Goal: Navigation & Orientation: Understand site structure

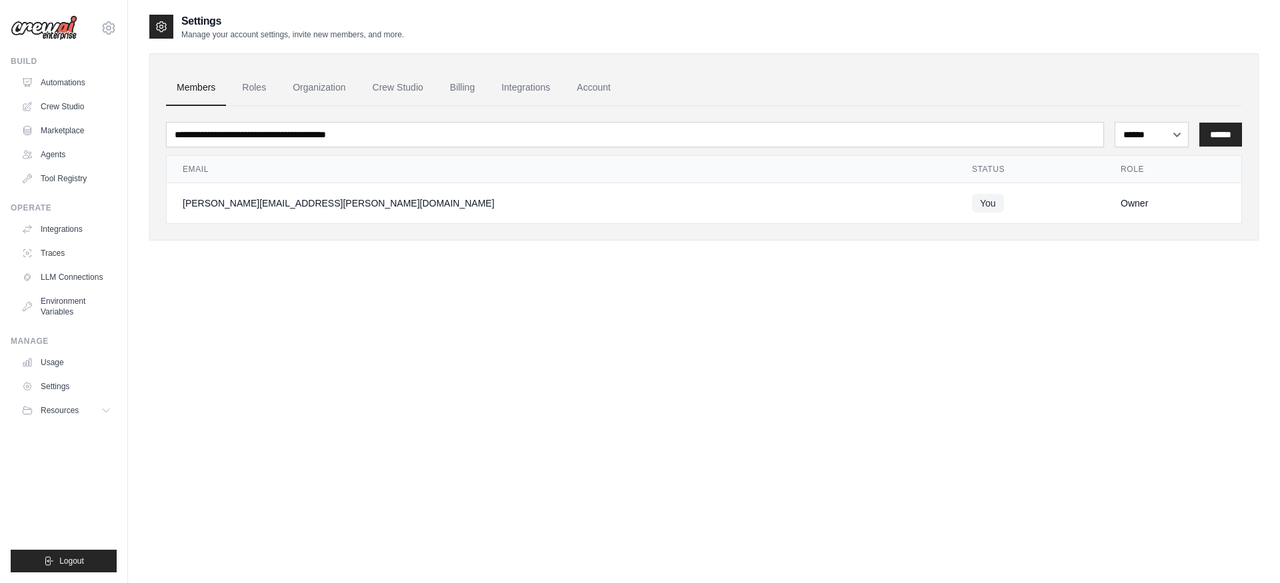
select select "******"
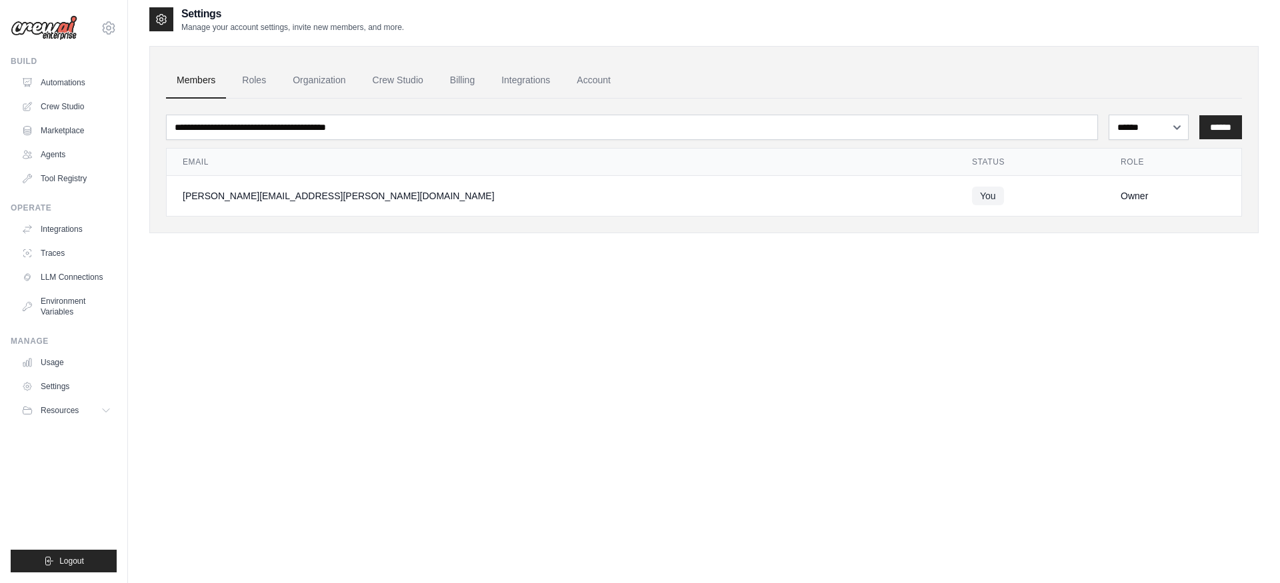
click at [164, 24] on icon at bounding box center [161, 19] width 13 height 13
click at [262, 88] on link "Roles" at bounding box center [253, 81] width 45 height 36
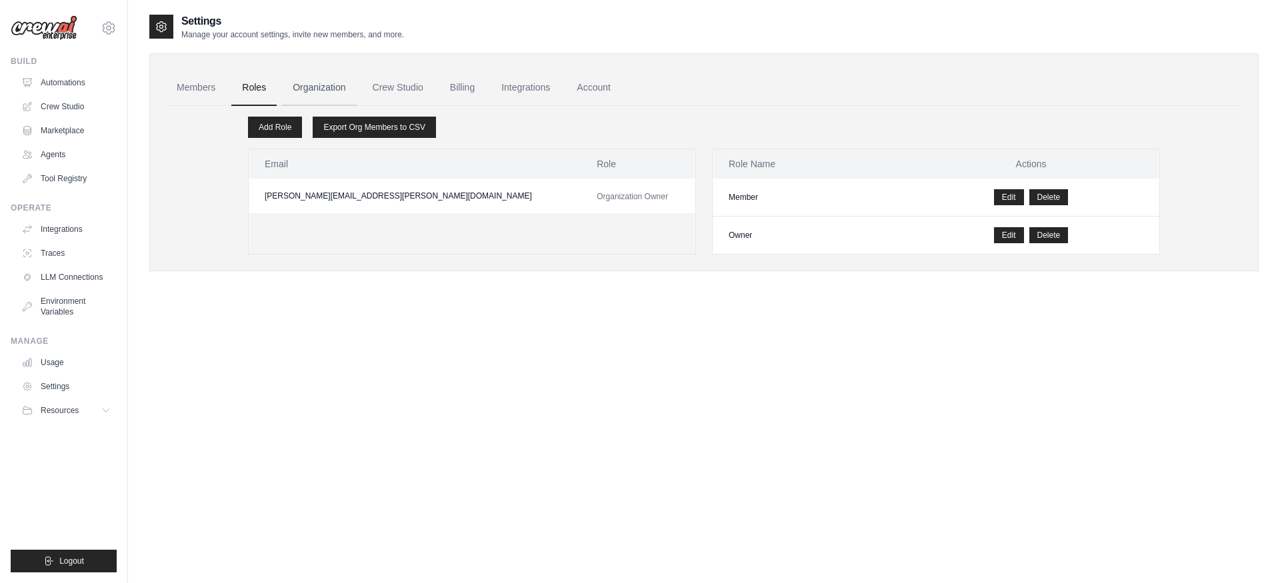
click at [321, 86] on link "Organization" at bounding box center [319, 88] width 74 height 36
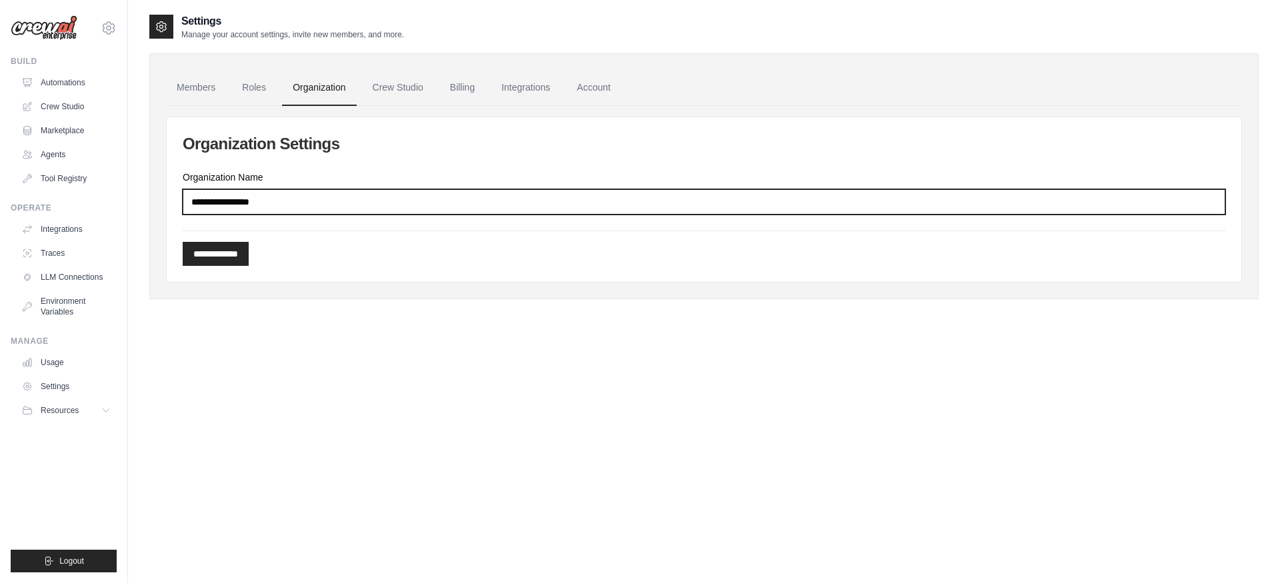
click at [259, 204] on input "Organization Name" at bounding box center [704, 201] width 1043 height 25
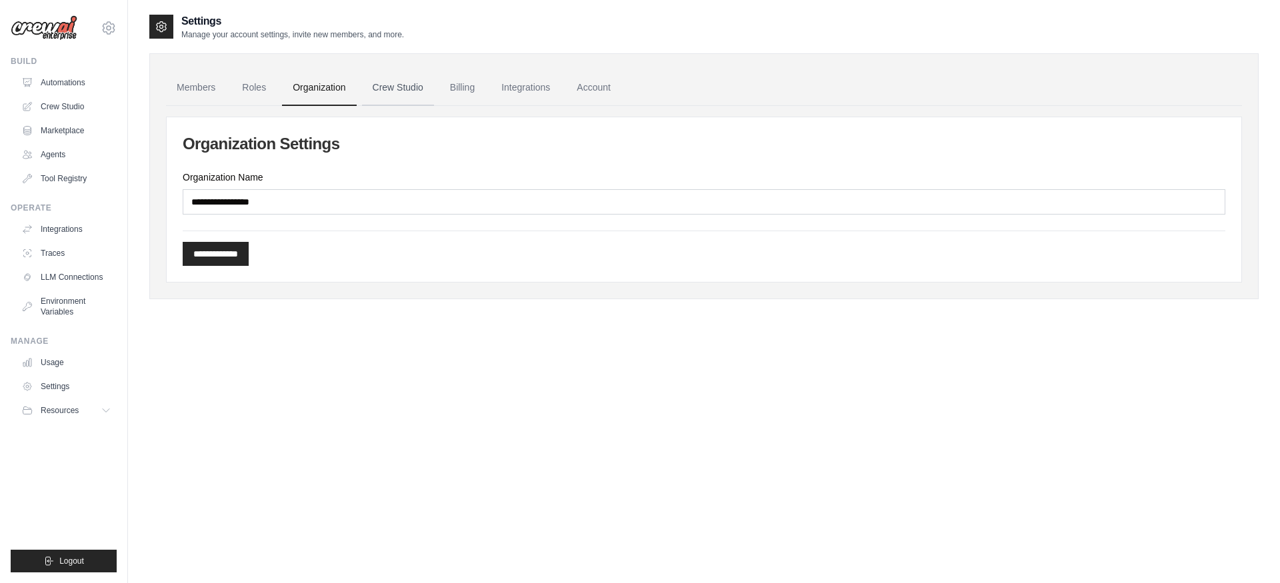
click at [397, 99] on link "Crew Studio" at bounding box center [398, 88] width 72 height 36
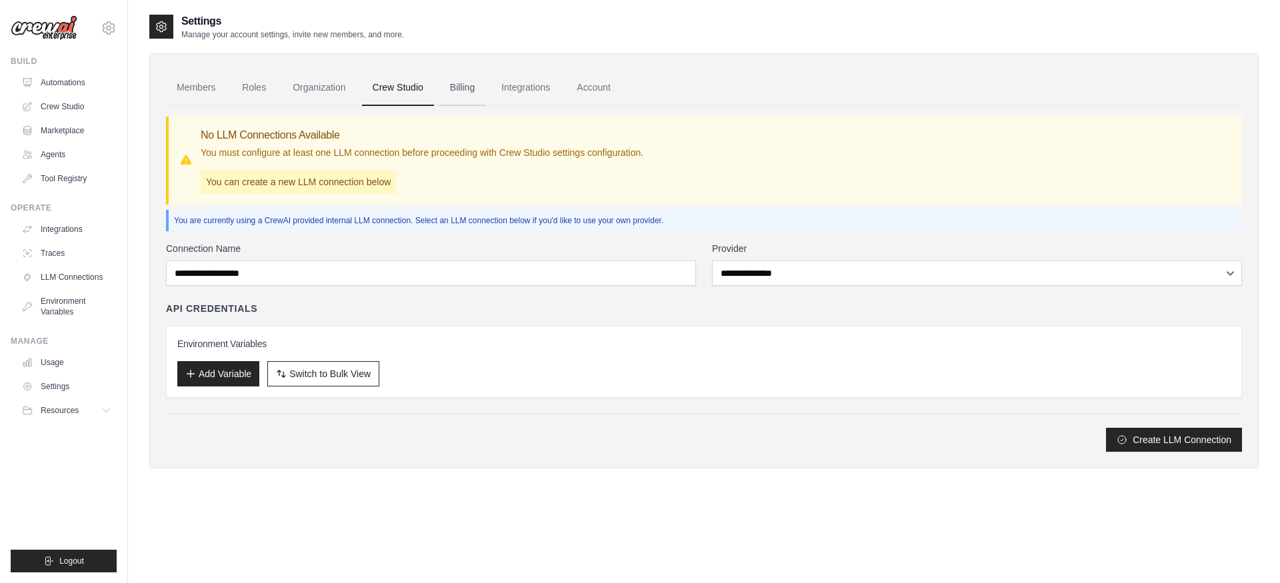
click at [450, 82] on link "Billing" at bounding box center [462, 88] width 46 height 36
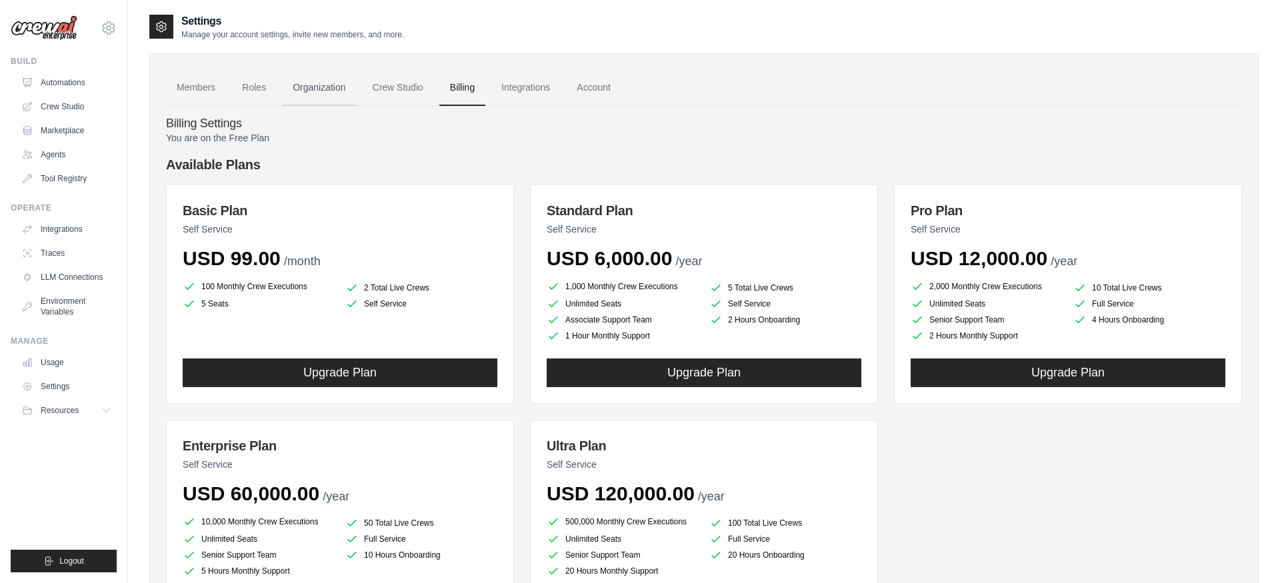
click at [325, 96] on link "Organization" at bounding box center [319, 88] width 74 height 36
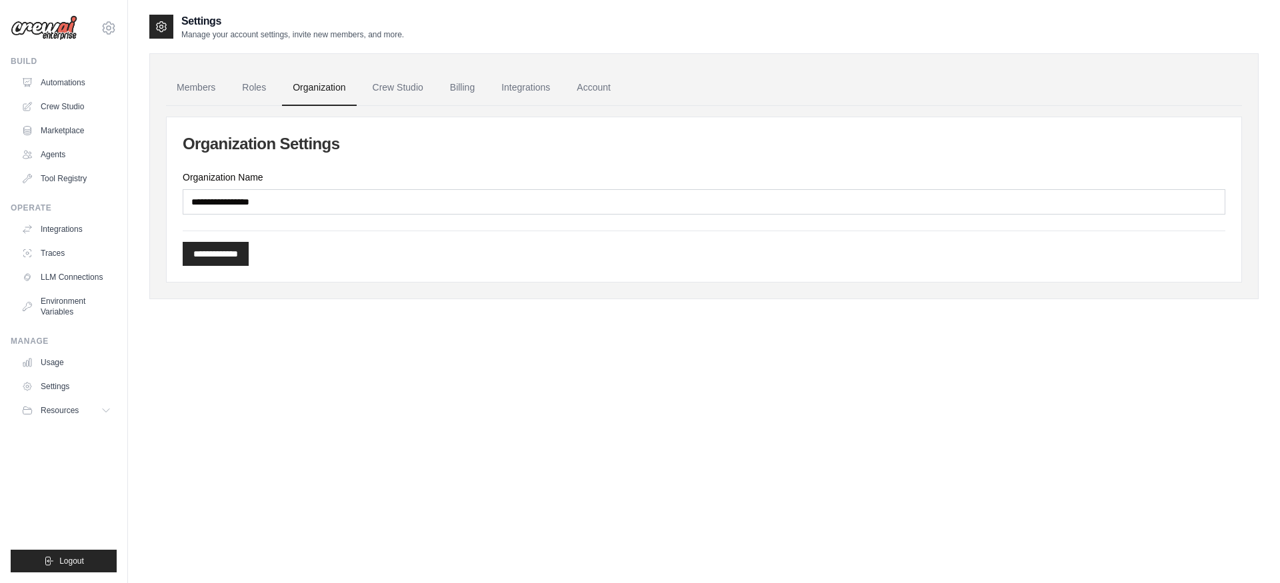
click at [289, 143] on h2 "Organization Settings" at bounding box center [704, 143] width 1043 height 21
click at [606, 90] on link "Account" at bounding box center [593, 88] width 55 height 36
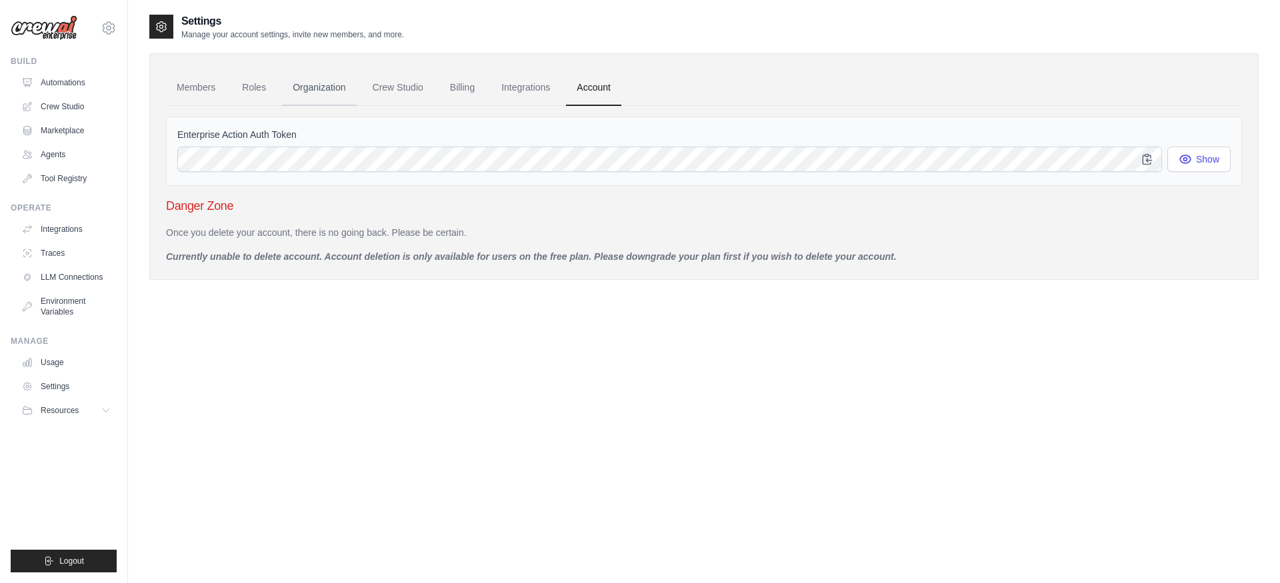
click at [319, 81] on link "Organization" at bounding box center [319, 88] width 74 height 36
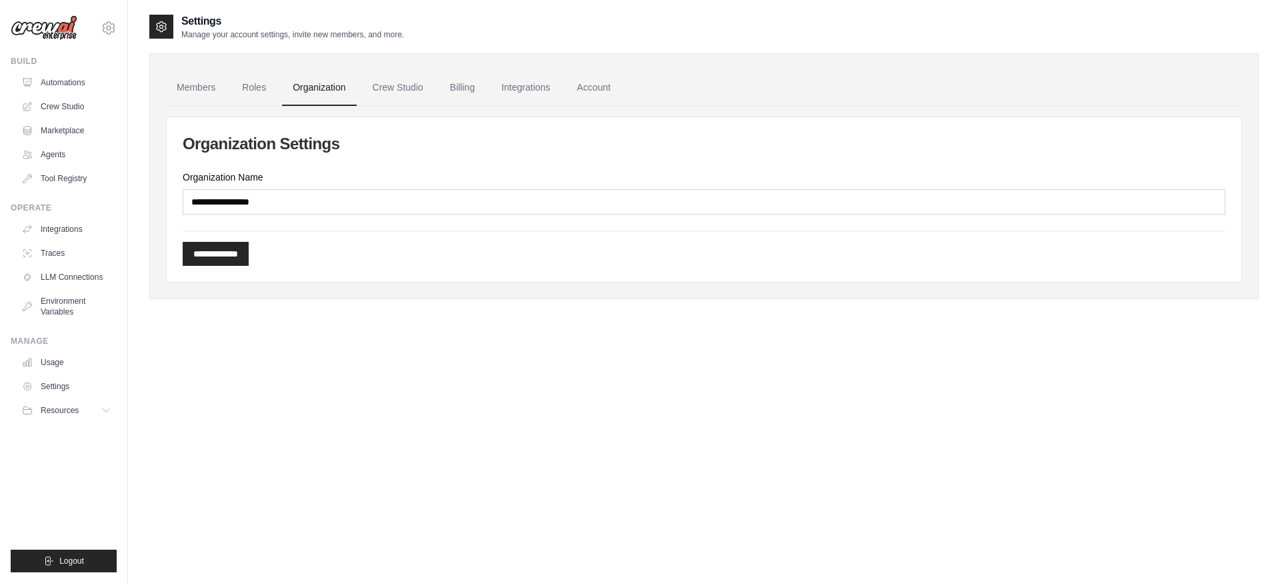
click at [263, 146] on h2 "Organization Settings" at bounding box center [704, 143] width 1043 height 21
click at [404, 95] on link "Crew Studio" at bounding box center [398, 88] width 72 height 36
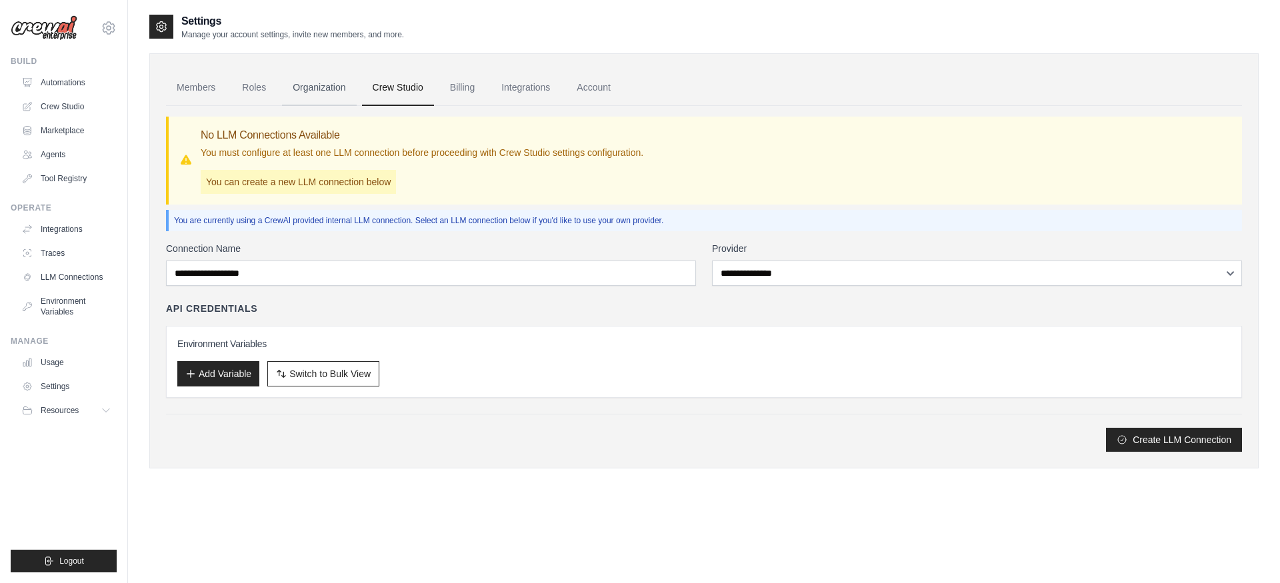
click at [307, 84] on link "Organization" at bounding box center [319, 88] width 74 height 36
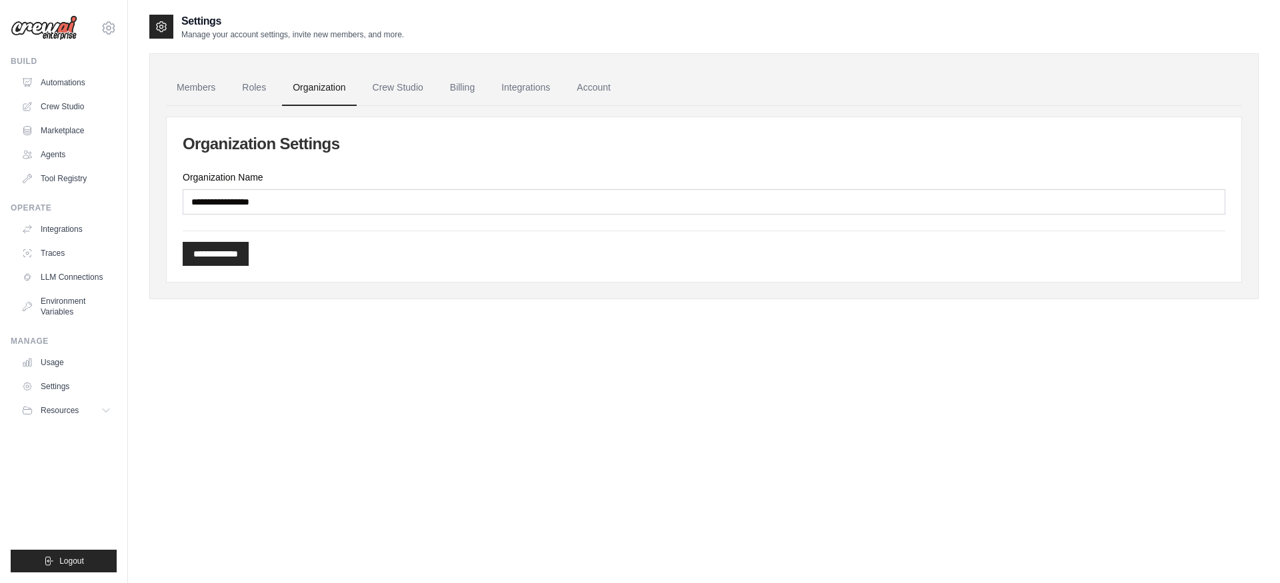
click at [236, 134] on h2 "Organization Settings" at bounding box center [704, 143] width 1043 height 21
copy div "Organization Settings"
click at [253, 97] on link "Roles" at bounding box center [253, 88] width 45 height 36
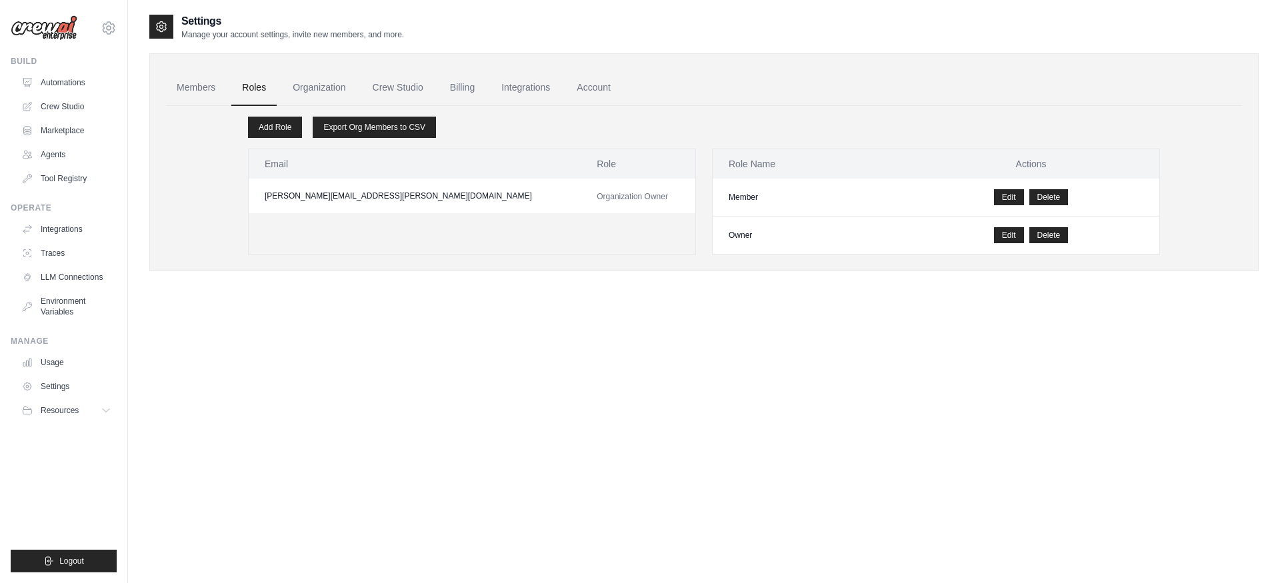
scroll to position [3, 0]
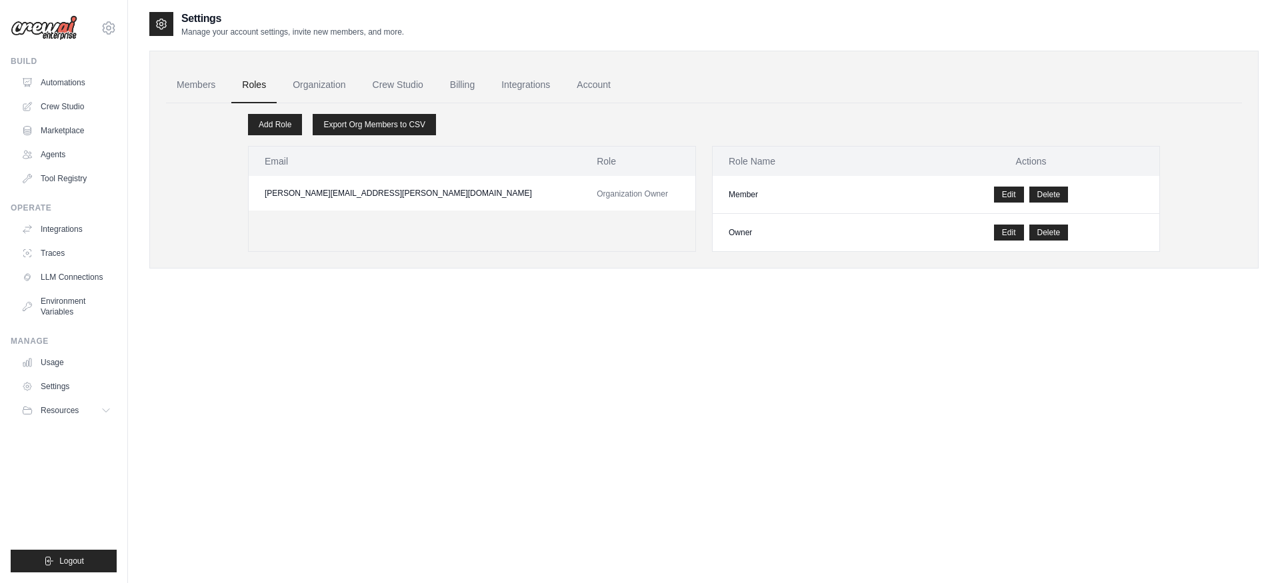
click at [597, 194] on span "Organization Owner" at bounding box center [632, 193] width 71 height 9
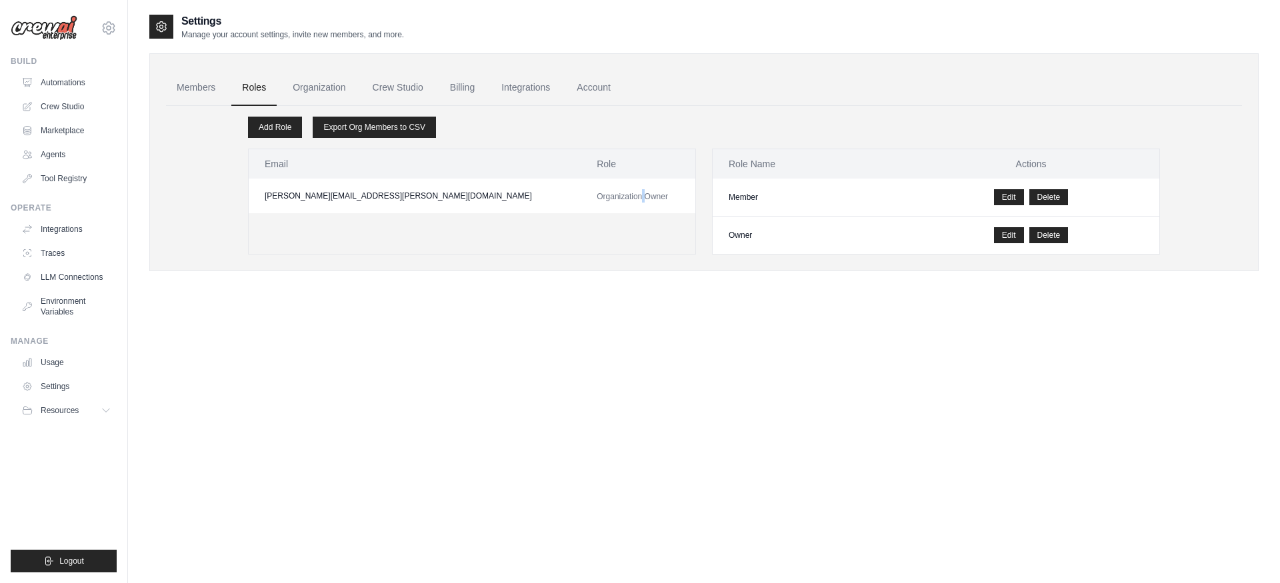
click at [597, 194] on span "Organization Owner" at bounding box center [632, 196] width 71 height 9
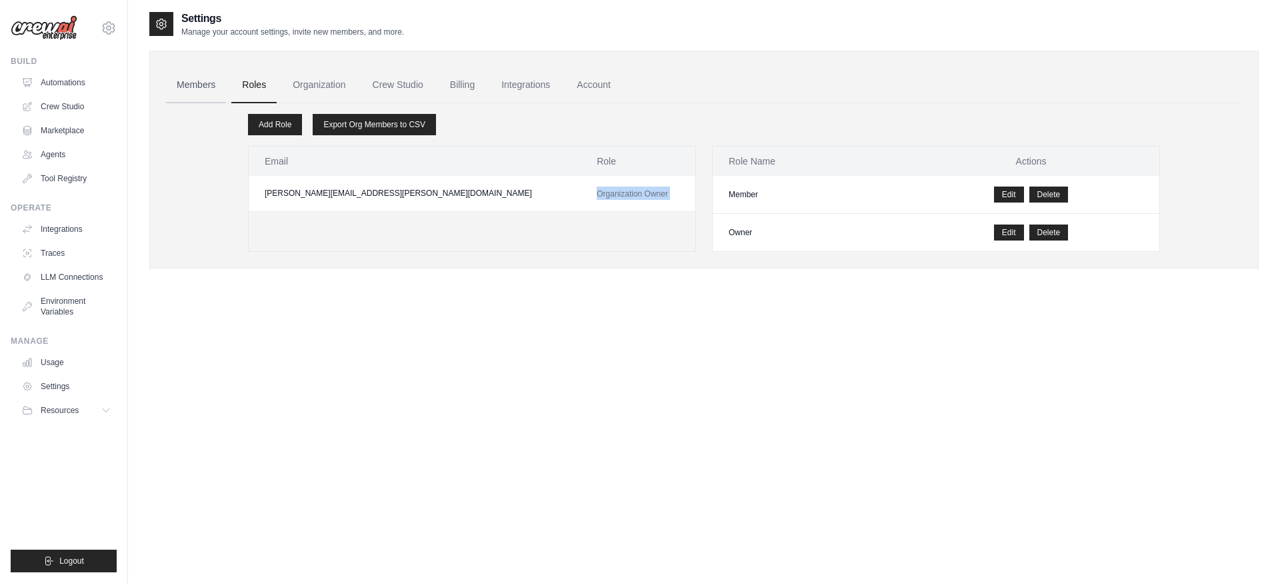
click at [201, 89] on link "Members" at bounding box center [196, 85] width 60 height 36
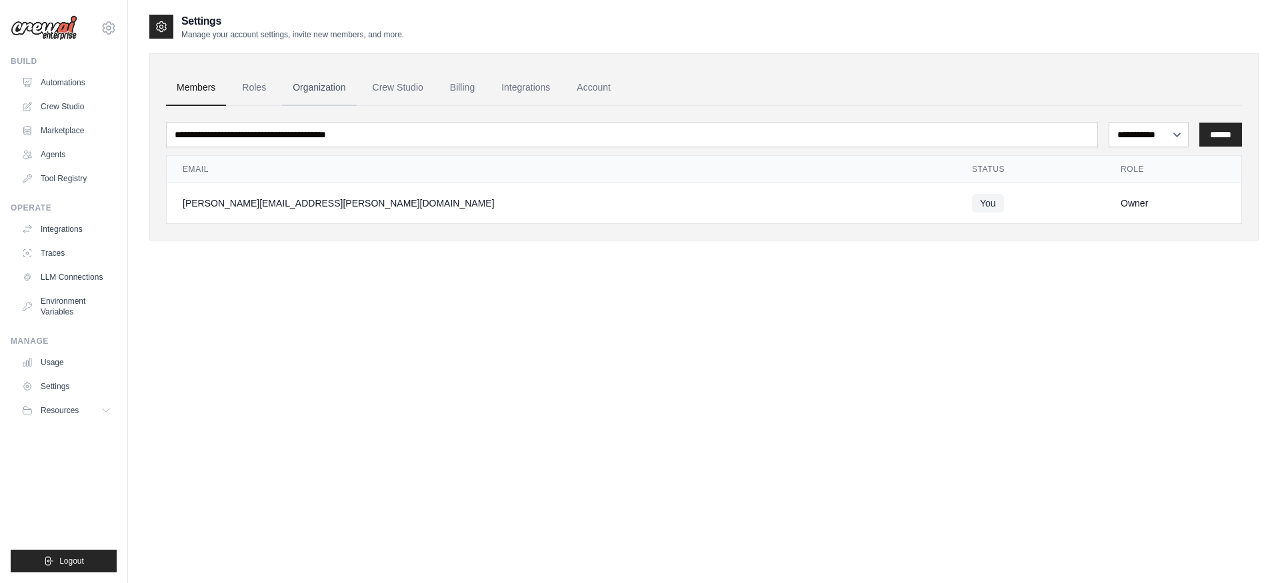
click at [335, 94] on link "Organization" at bounding box center [319, 88] width 74 height 36
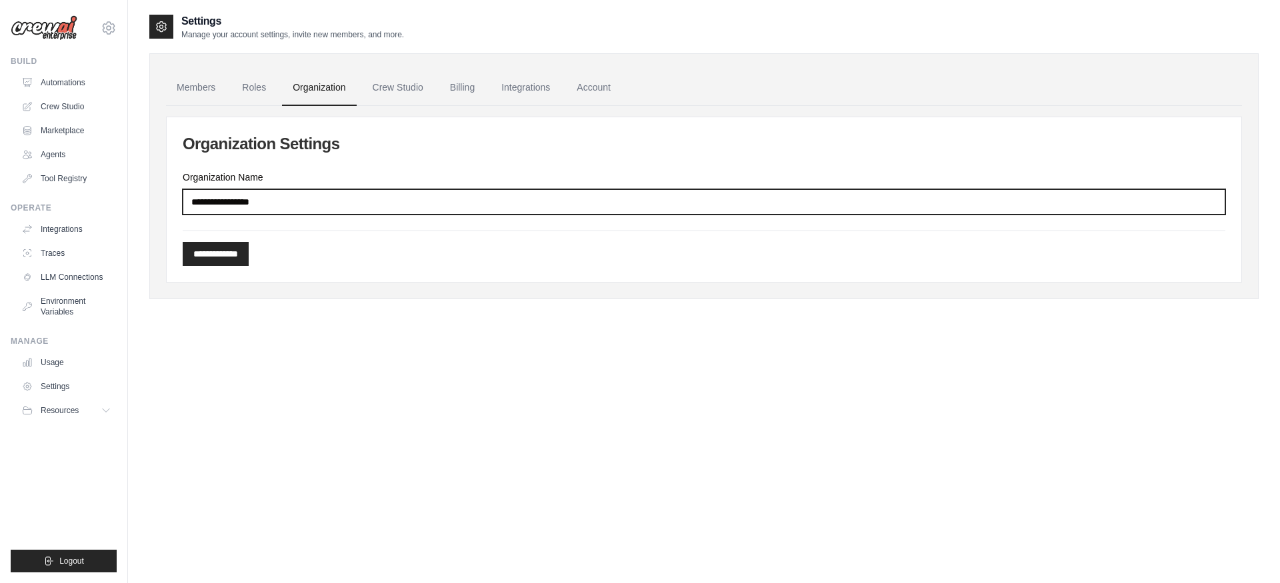
click at [295, 199] on input "Organization Name" at bounding box center [704, 201] width 1043 height 25
